Goal: Task Accomplishment & Management: Use online tool/utility

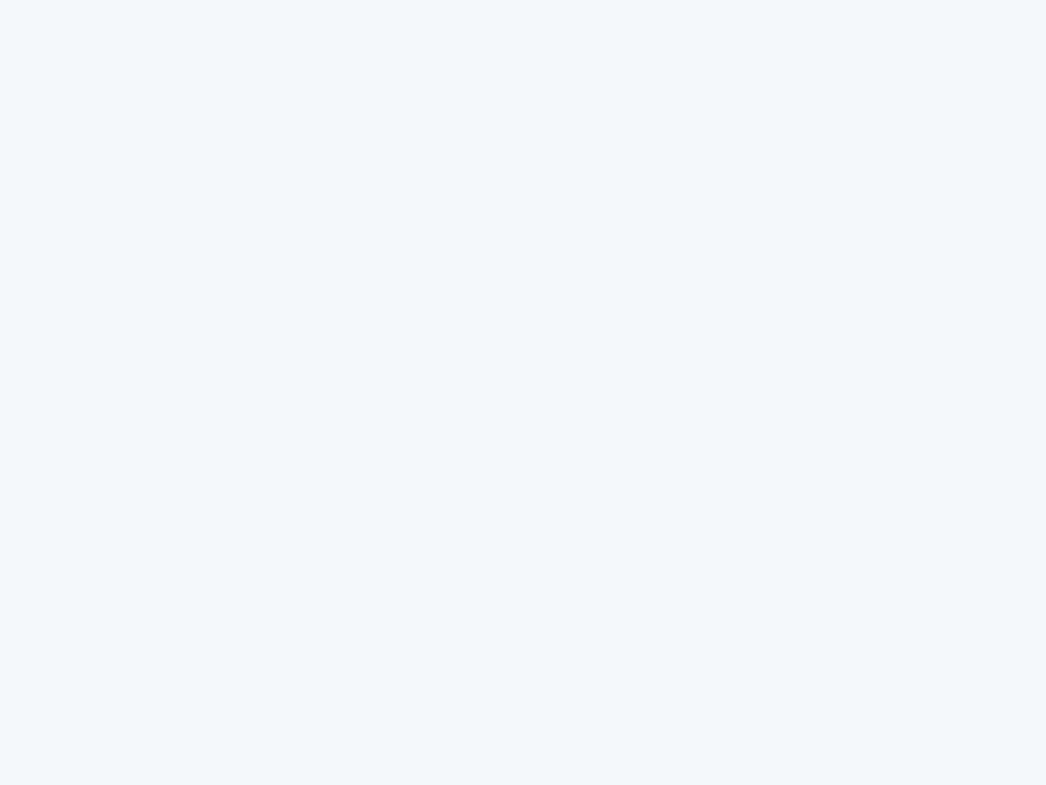
click at [523, 392] on div at bounding box center [523, 392] width 1046 height 785
